Goal: Task Accomplishment & Management: Use online tool/utility

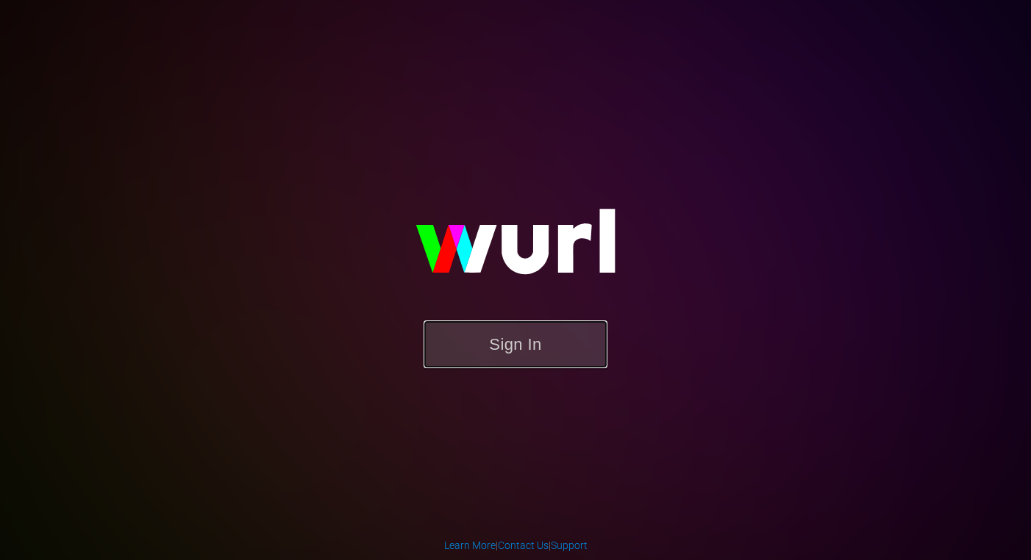
click at [525, 348] on button "Sign In" at bounding box center [516, 345] width 184 height 48
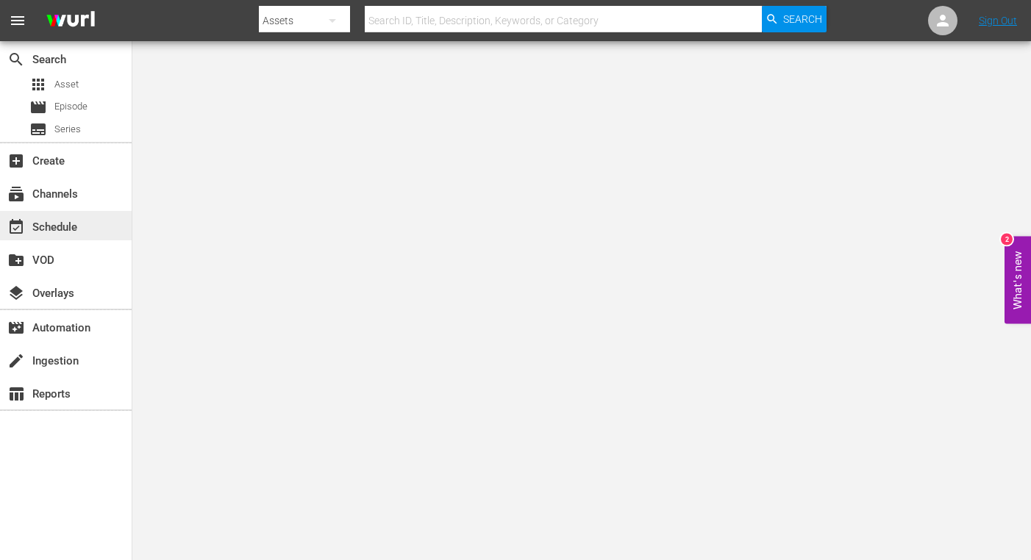
click at [68, 232] on div "event_available Schedule" at bounding box center [41, 224] width 82 height 13
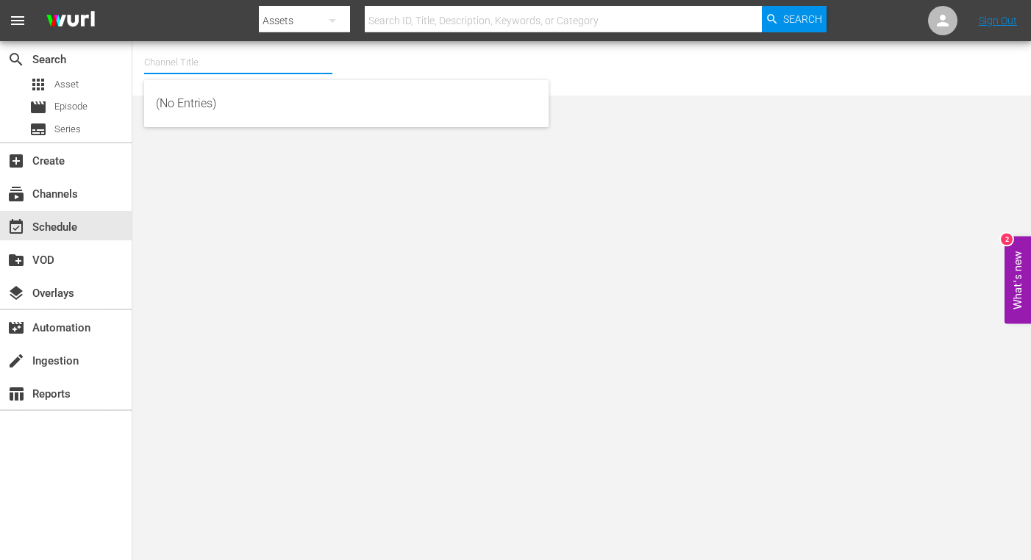
click at [259, 69] on input "text" at bounding box center [238, 62] width 188 height 35
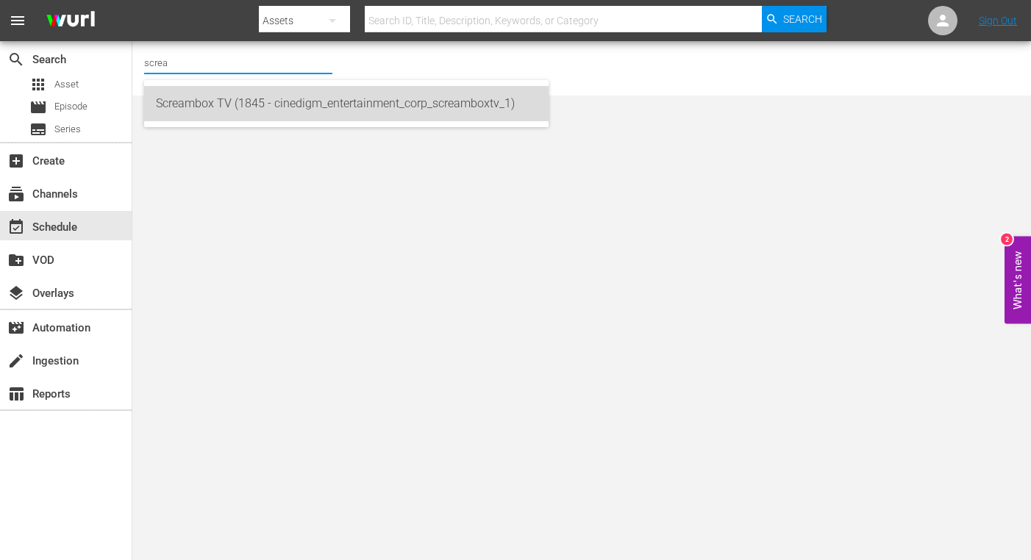
click at [258, 99] on div "Screambox TV (1845 - cinedigm_entertainment_corp_screamboxtv_1)" at bounding box center [346, 103] width 381 height 35
type input "Screambox TV (1845 - cinedigm_entertainment_corp_screamboxtv_1)"
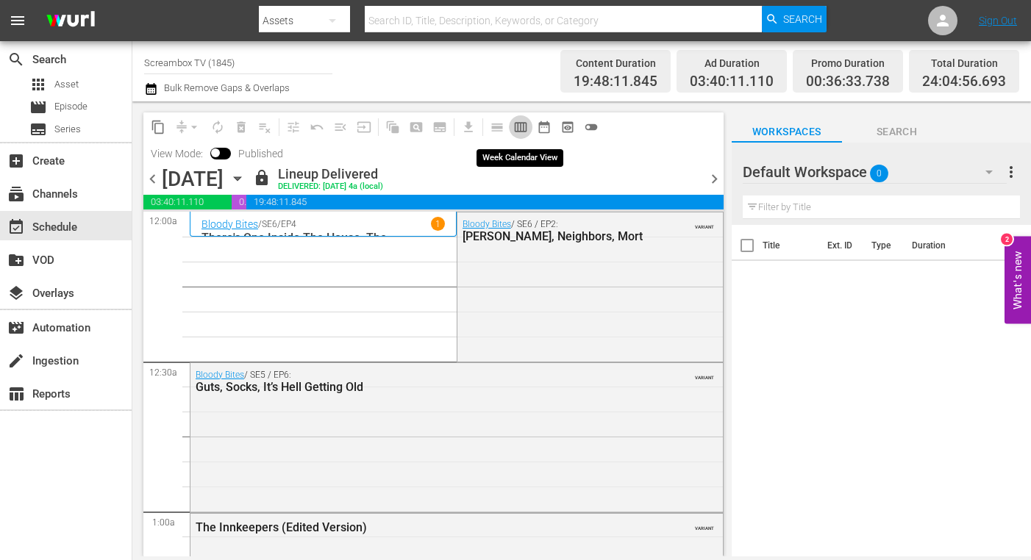
click at [519, 124] on span "calendar_view_week_outlined" at bounding box center [520, 127] width 15 height 15
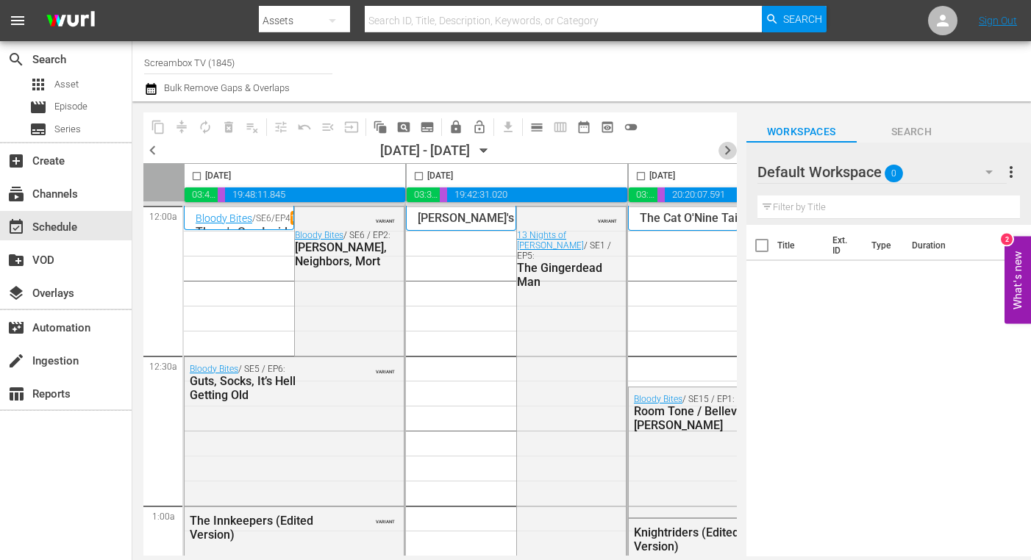
click at [724, 151] on span "chevron_right" at bounding box center [728, 150] width 18 height 18
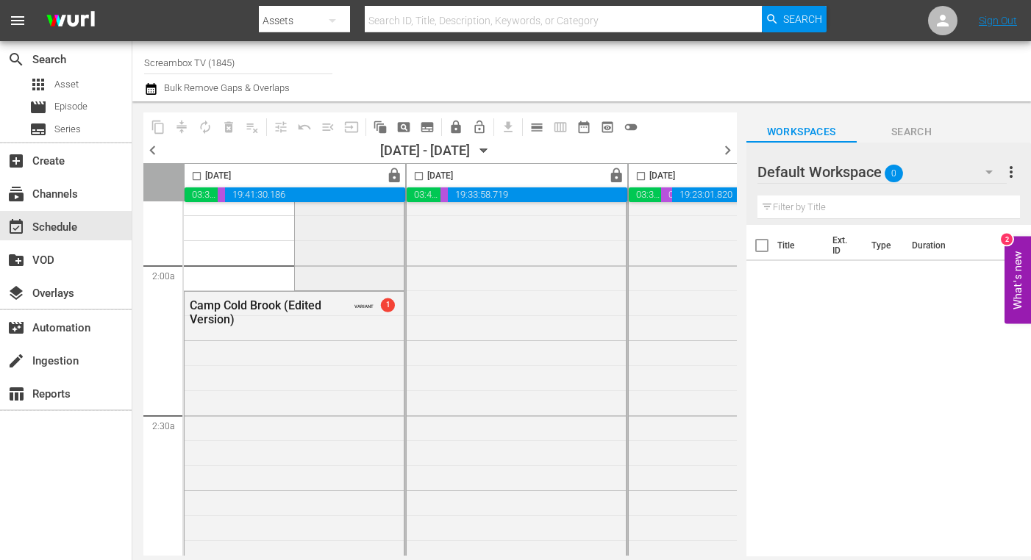
scroll to position [539, 0]
click at [309, 324] on div "Camp Cold Brook (Edited Version)" at bounding box center [262, 314] width 144 height 28
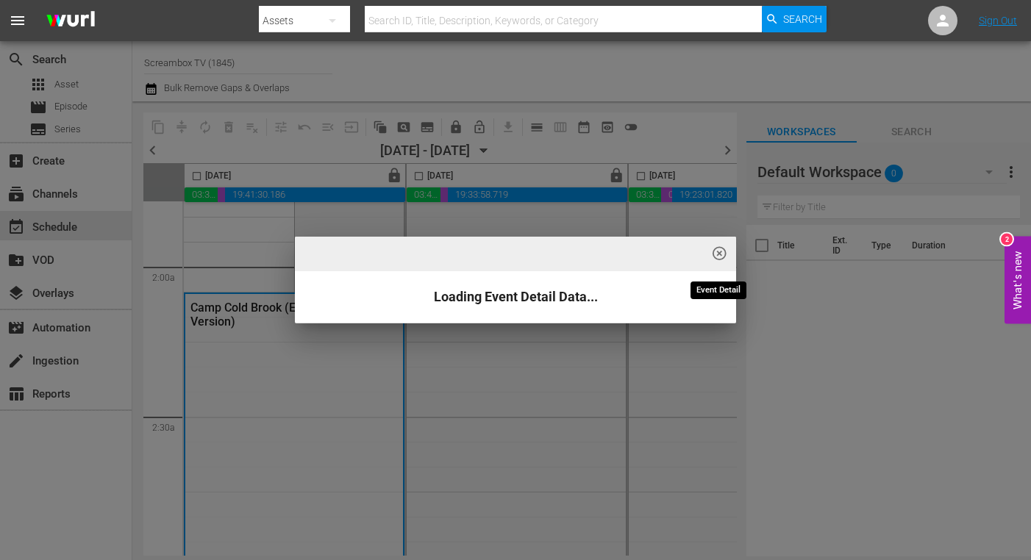
click at [715, 256] on span "highlight_off_icon" at bounding box center [719, 254] width 17 height 17
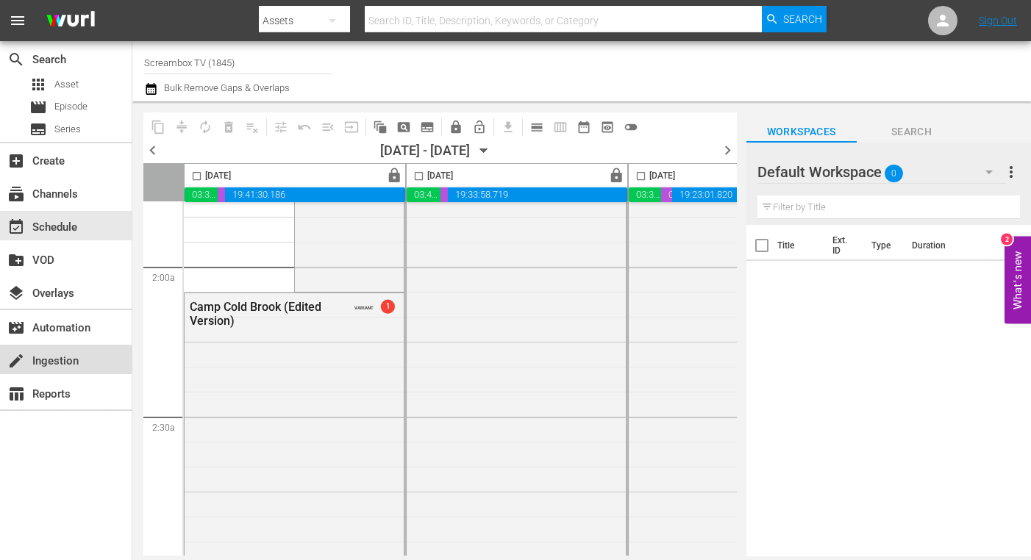
click at [52, 354] on div "create Ingestion" at bounding box center [41, 358] width 82 height 13
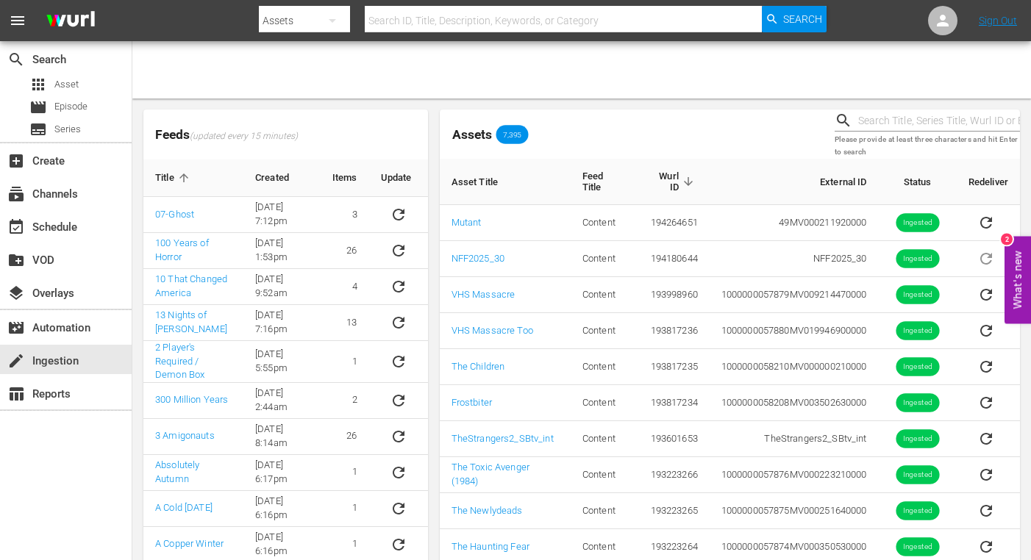
click at [876, 123] on input "text" at bounding box center [939, 121] width 162 height 22
type input "feed the light"
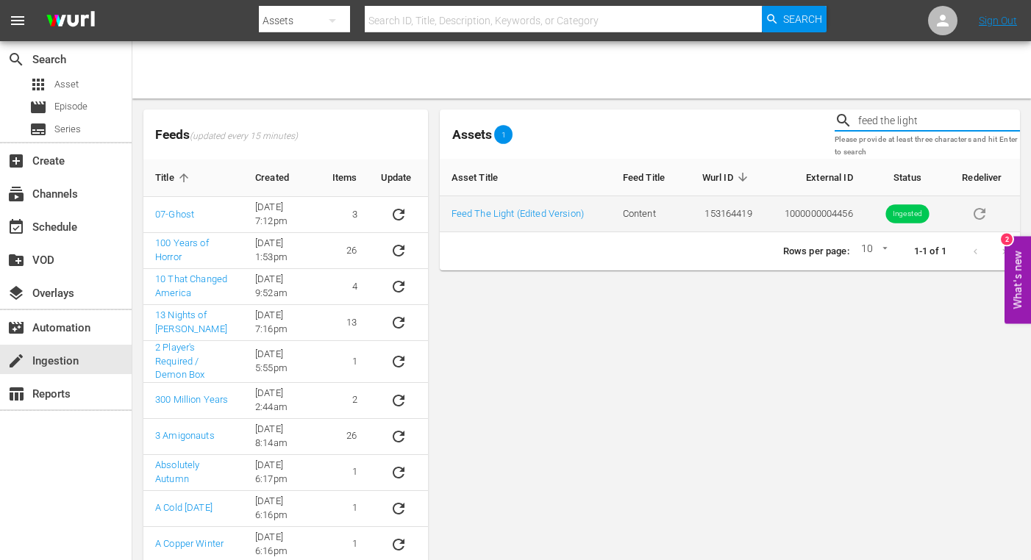
click at [538, 222] on td "Feed The Light (Edited Version)" at bounding box center [525, 214] width 171 height 36
click at [538, 211] on link "Feed The Light (Edited Version)" at bounding box center [518, 213] width 132 height 11
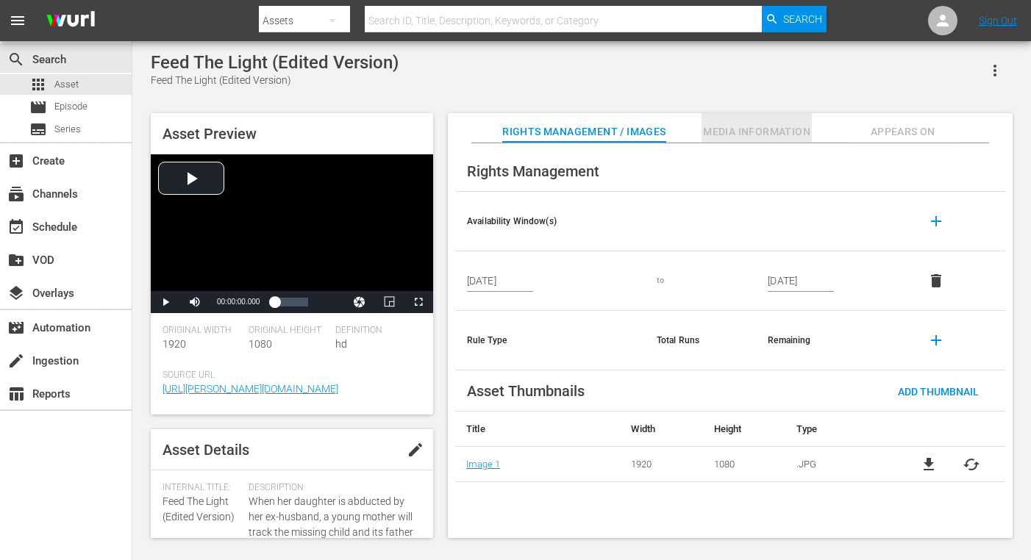
click at [747, 129] on span "Media Information" at bounding box center [757, 132] width 110 height 18
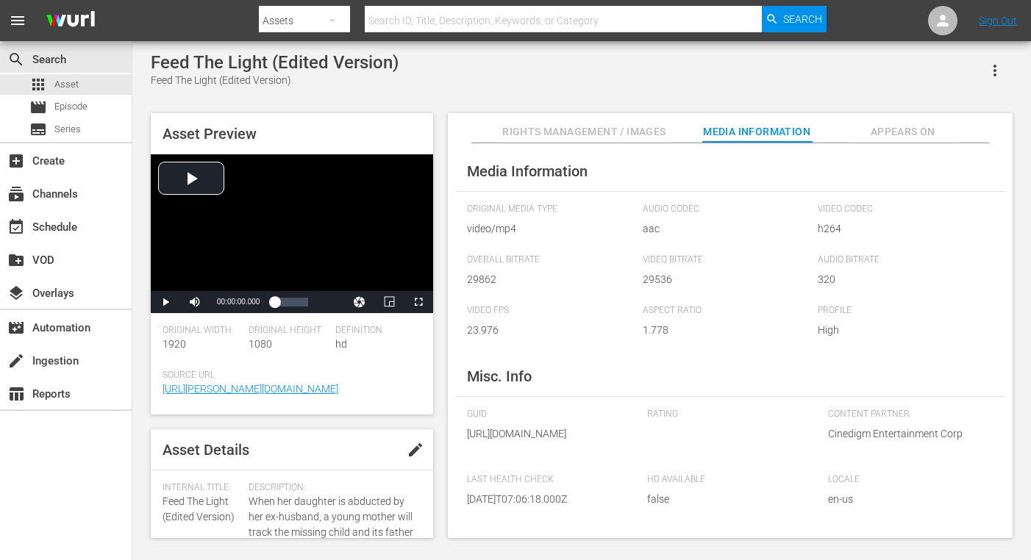
click at [617, 138] on span "Rights Management / Images" at bounding box center [583, 132] width 163 height 18
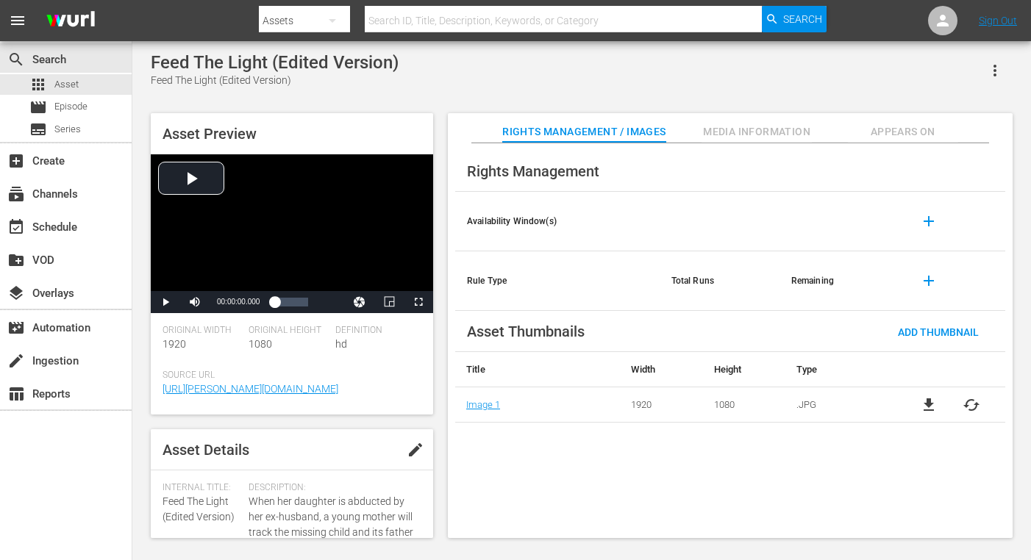
click at [728, 137] on span "Media Information" at bounding box center [757, 132] width 110 height 18
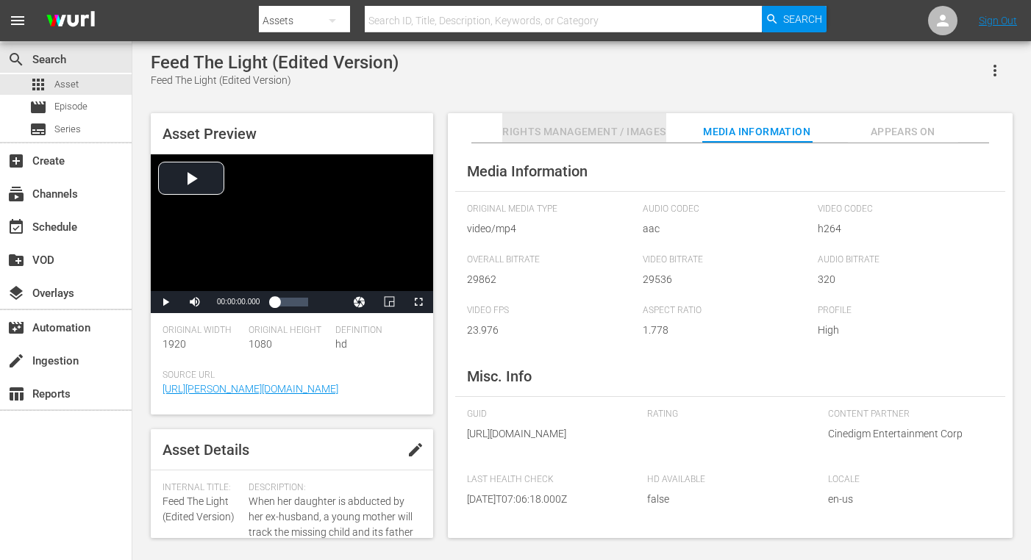
click at [623, 122] on button "Rights Management / Images" at bounding box center [583, 127] width 163 height 29
